Goal: Information Seeking & Learning: Learn about a topic

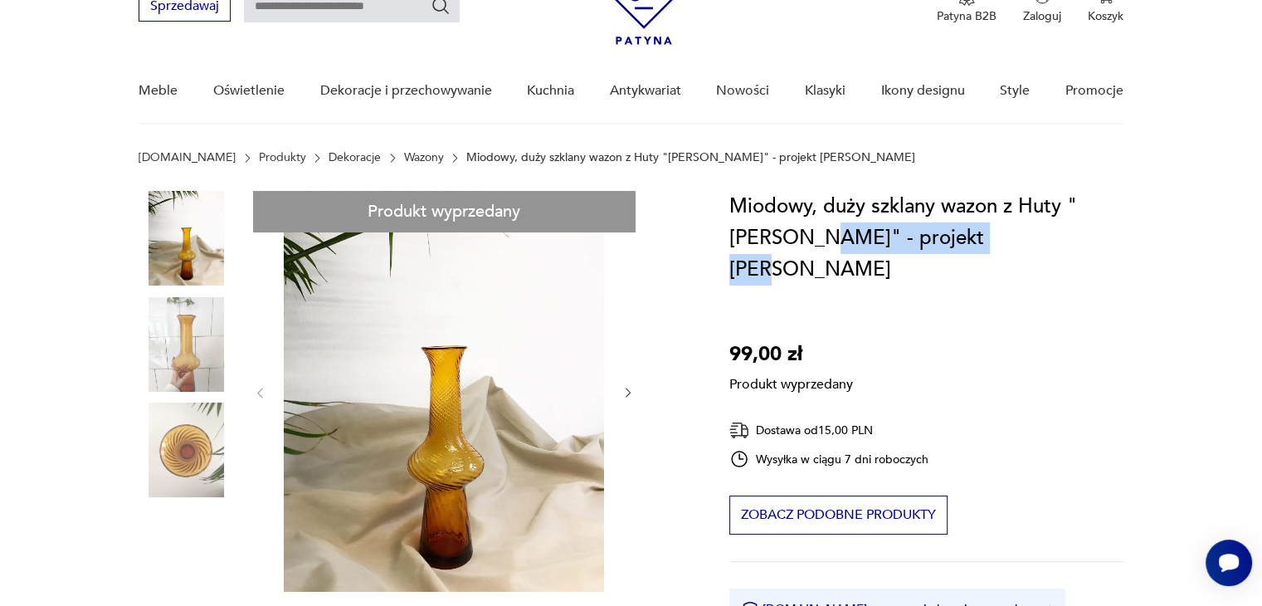
drag, startPoint x: 816, startPoint y: 240, endPoint x: 1067, endPoint y: 245, distance: 251.5
click at [1067, 245] on h1 "Miodowy, duży szklany wazon z Huty "[PERSON_NAME]" - projekt [PERSON_NAME]" at bounding box center [926, 238] width 394 height 95
copy h1 "projekt [PERSON_NAME]"
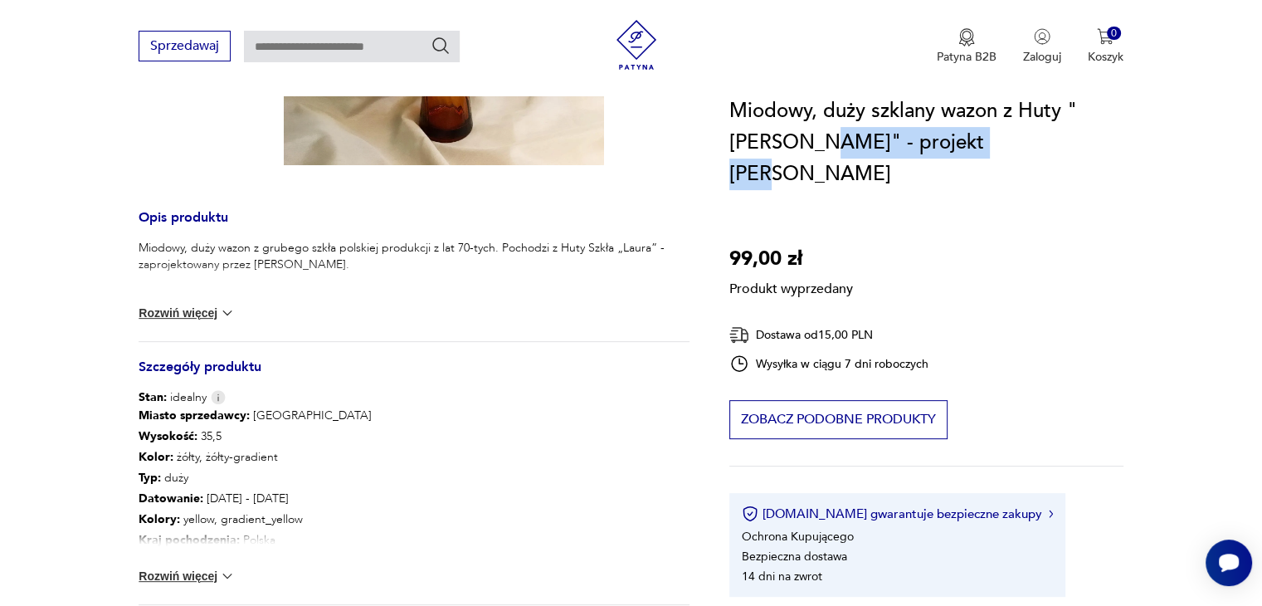
scroll to position [581, 0]
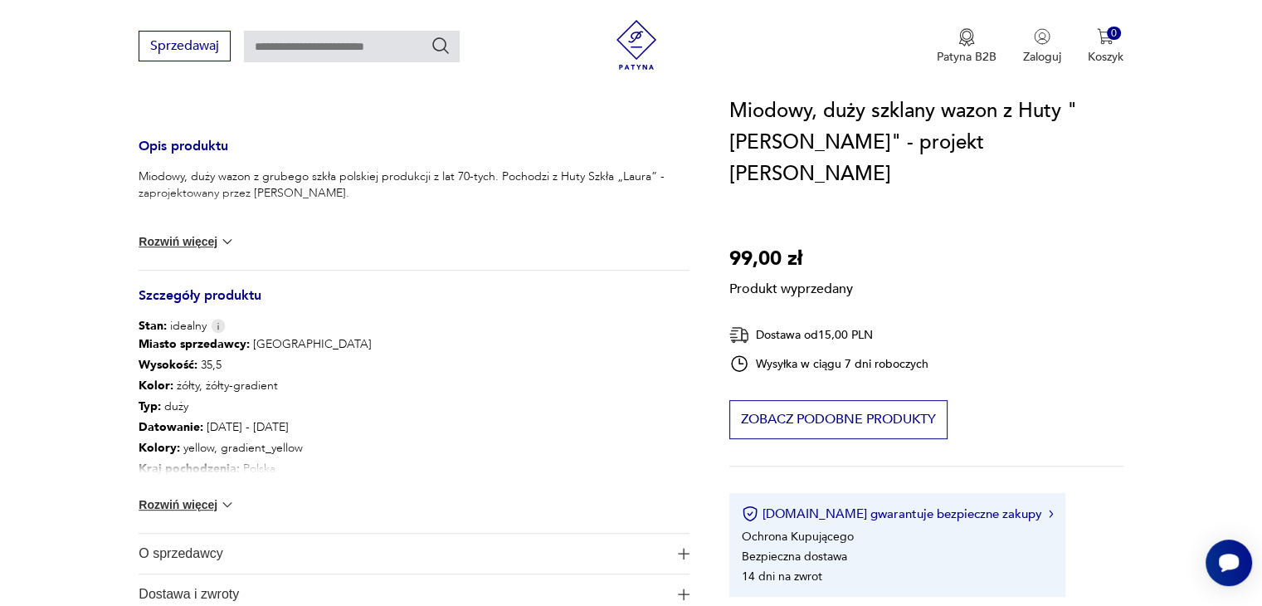
click at [248, 193] on p "Miodowy, duży wazon z grubego szkła polskiej produkcji z lat 70-tych. Pochodzi …" at bounding box center [414, 184] width 551 height 33
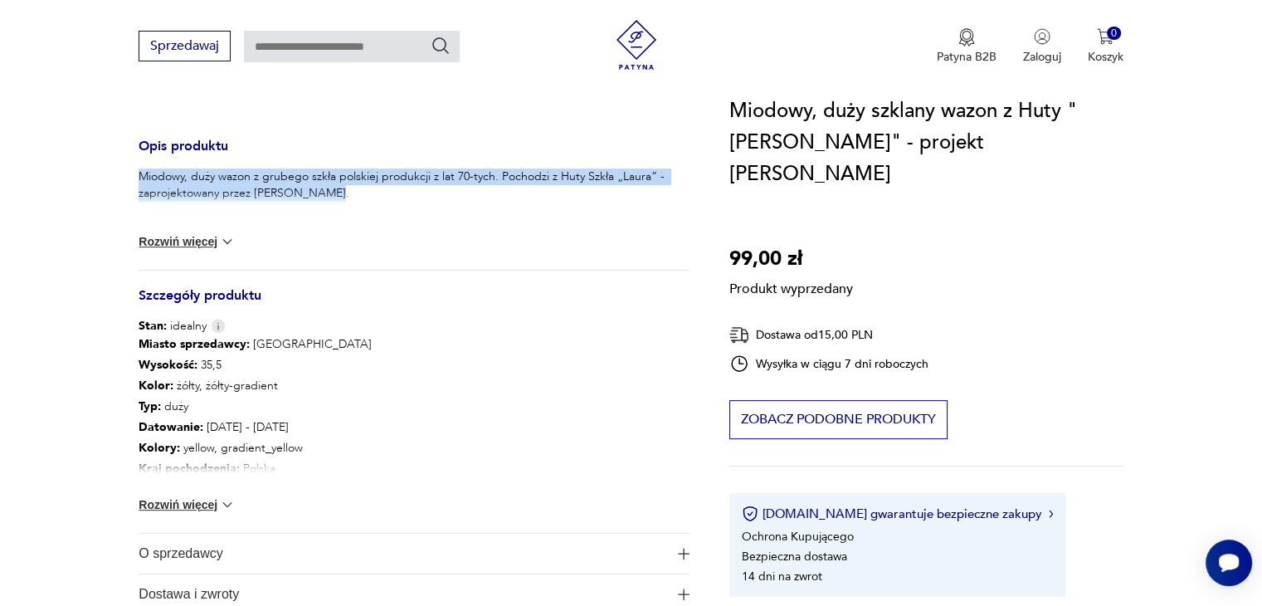
drag, startPoint x: 136, startPoint y: 174, endPoint x: 365, endPoint y: 197, distance: 230.1
click at [365, 197] on section "Produkt wyprzedany Opis produktu Miodowy, duży wazon z grubego szkła polskiej p…" at bounding box center [631, 174] width 1262 height 962
copy p "Miodowy, duży wazon z grubego szkła polskiej produkcji z lat 70-tych. Pochodzi …"
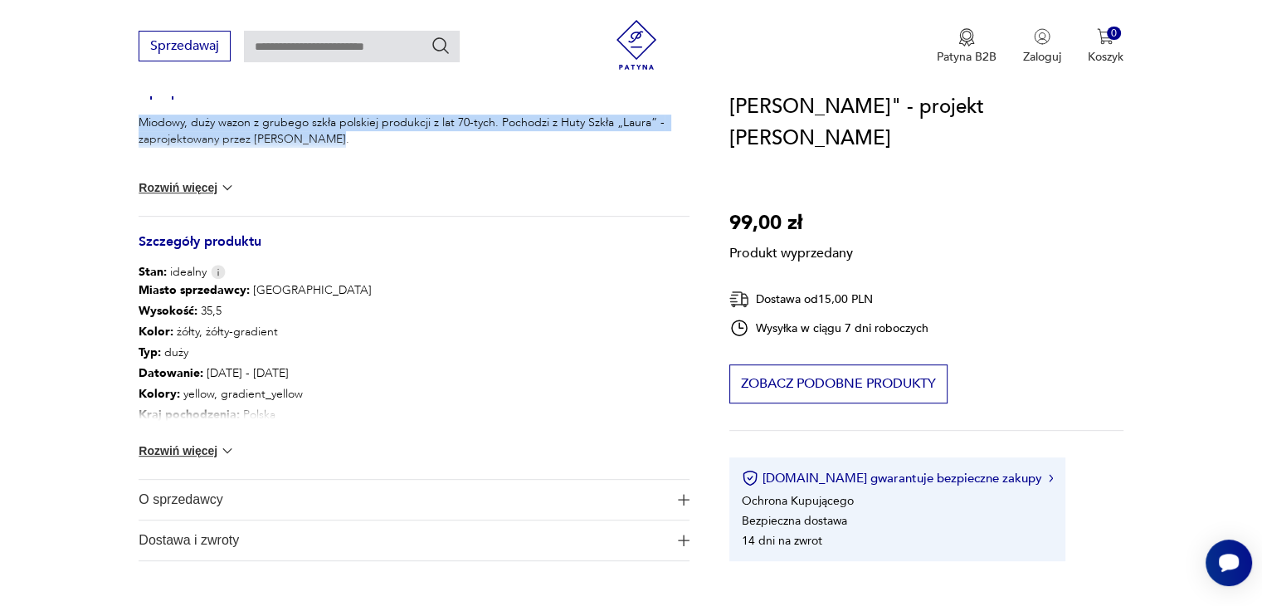
scroll to position [664, 0]
